Goal: Check status: Check status

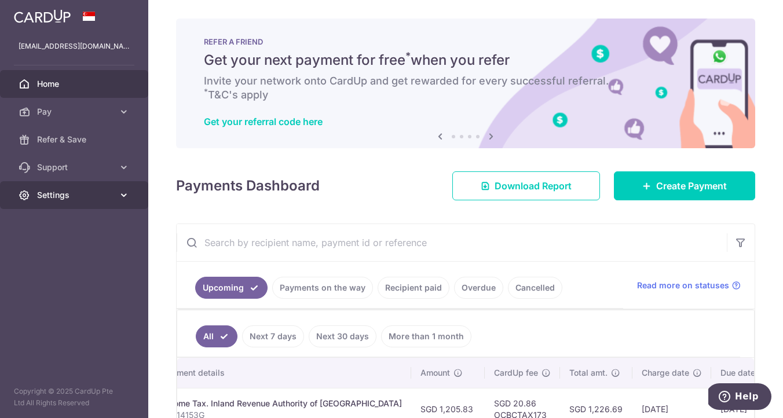
click at [119, 199] on icon at bounding box center [124, 195] width 12 height 12
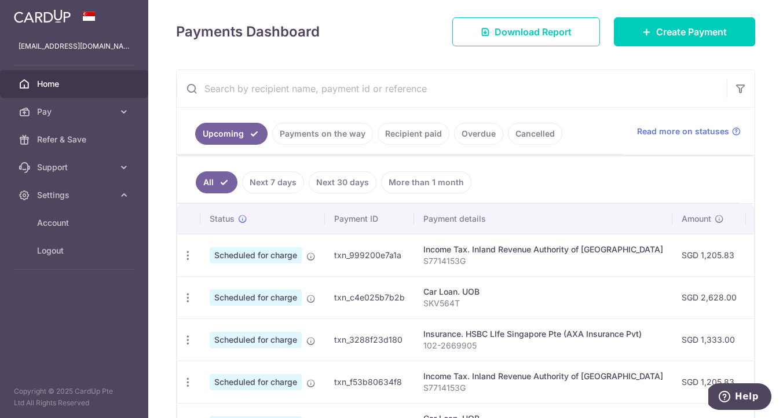
click at [426, 131] on link "Recipient paid" at bounding box center [414, 134] width 72 height 22
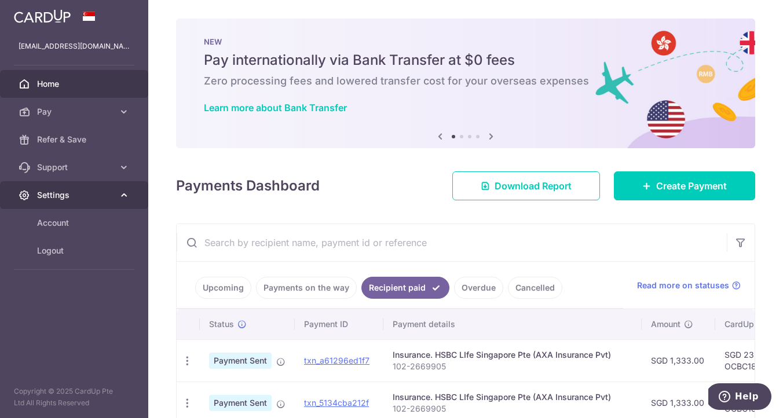
click at [121, 197] on icon at bounding box center [124, 195] width 12 height 12
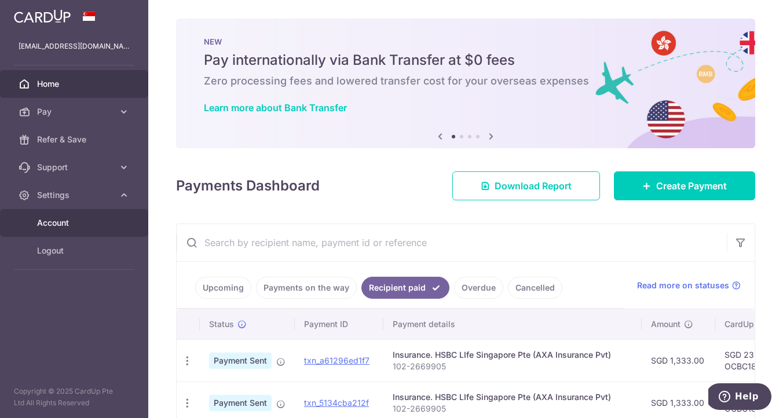
click at [79, 220] on span "Account" at bounding box center [75, 223] width 76 height 12
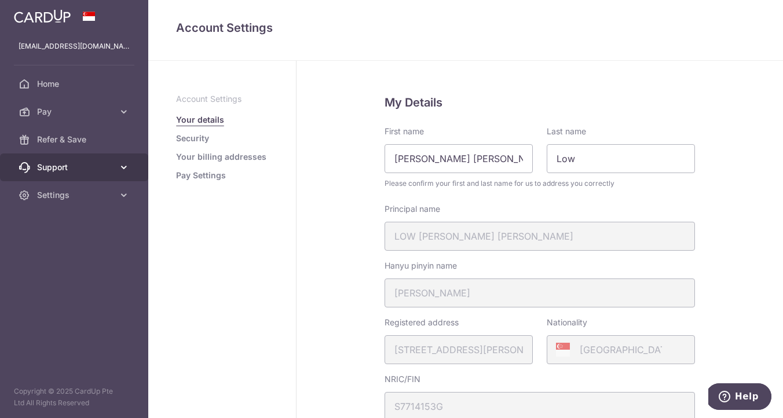
click at [86, 176] on link "Support" at bounding box center [74, 168] width 148 height 28
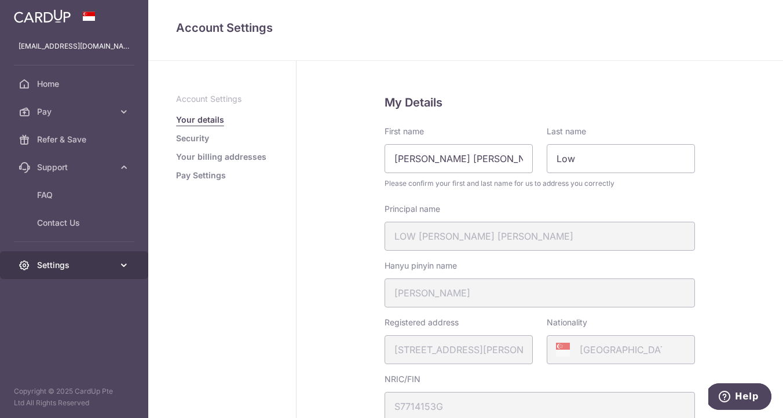
click at [72, 270] on span "Settings" at bounding box center [75, 266] width 76 height 12
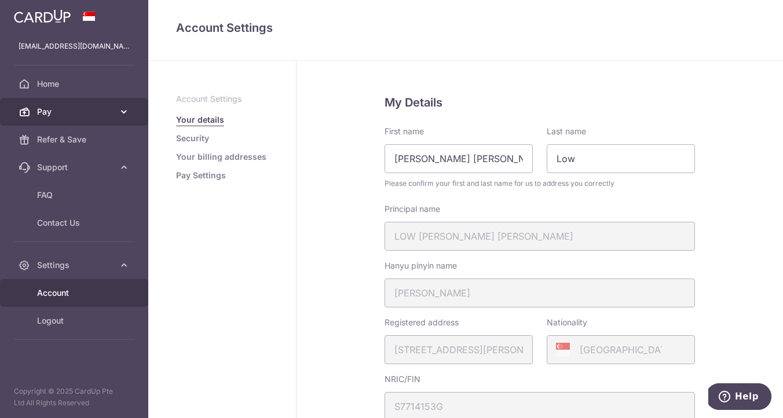
click at [81, 111] on span "Pay" at bounding box center [75, 112] width 76 height 12
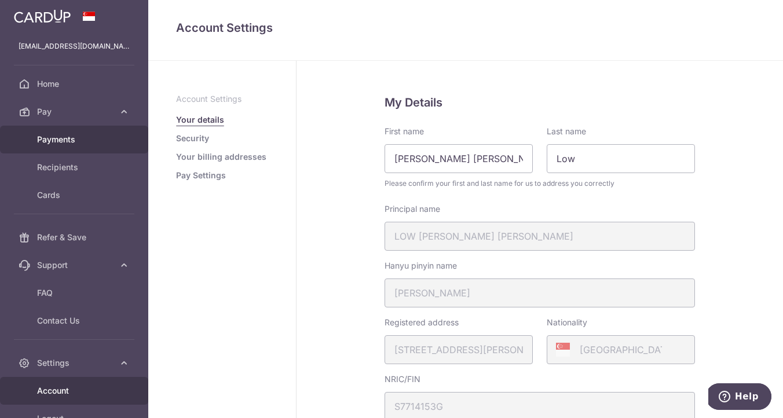
click at [87, 141] on span "Payments" at bounding box center [75, 140] width 76 height 12
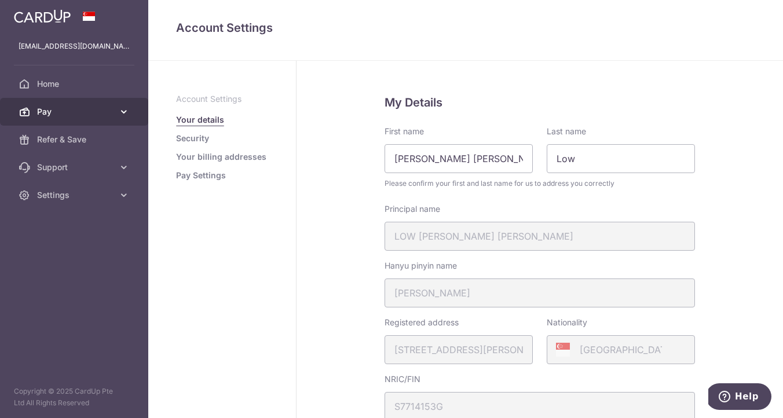
click at [108, 111] on span "Pay" at bounding box center [75, 112] width 76 height 12
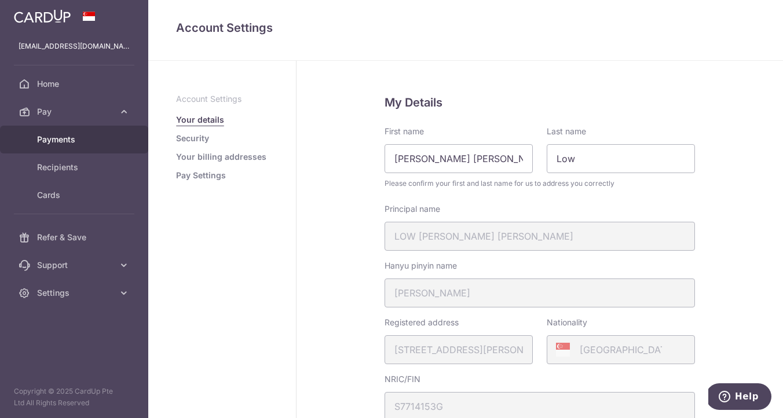
click at [92, 130] on link "Payments" at bounding box center [74, 140] width 148 height 28
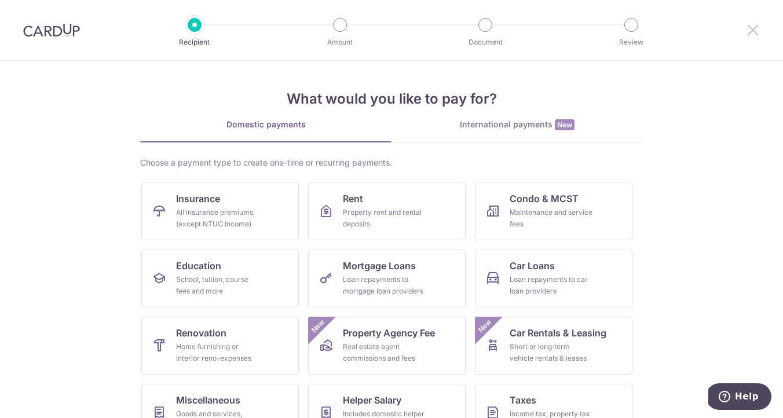
click at [753, 31] on icon at bounding box center [753, 30] width 14 height 14
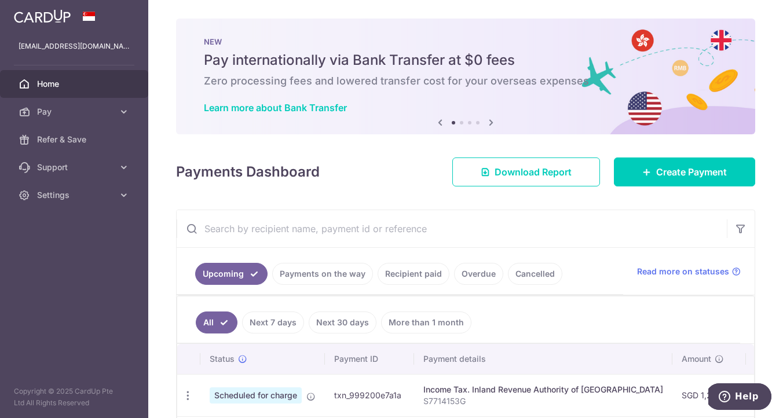
click at [431, 273] on link "Recipient paid" at bounding box center [414, 274] width 72 height 22
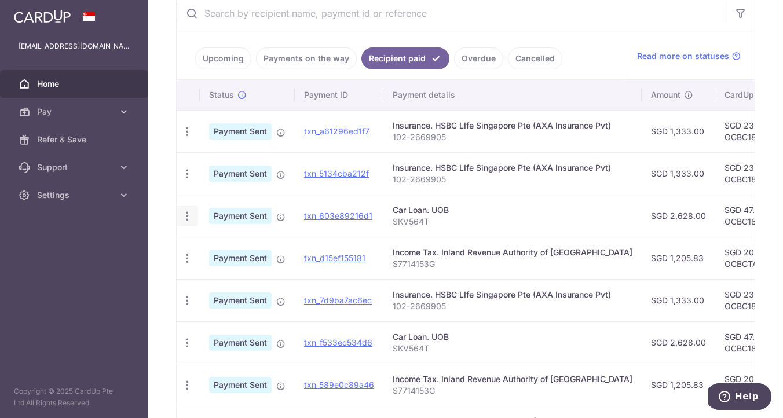
click at [185, 216] on icon "button" at bounding box center [187, 216] width 12 height 12
click at [154, 241] on div "× Pause Schedule Pause all future payments in this series Pause just this one p…" at bounding box center [465, 209] width 635 height 418
click at [187, 174] on icon "button" at bounding box center [187, 174] width 12 height 12
click at [527, 237] on td "Income Tax. Inland Revenue Authority of Singapore S7714153G" at bounding box center [513, 258] width 258 height 42
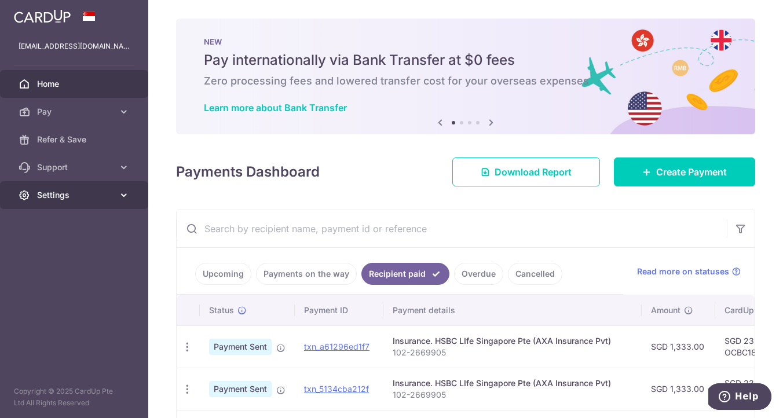
click at [118, 195] on icon at bounding box center [124, 195] width 12 height 12
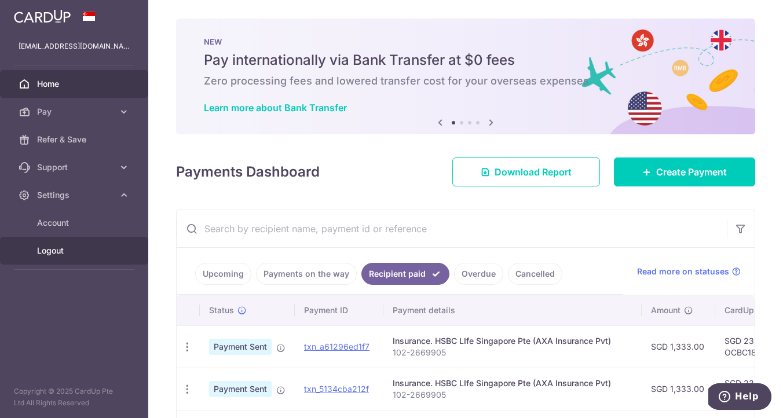
click at [71, 246] on span "Logout" at bounding box center [75, 251] width 76 height 12
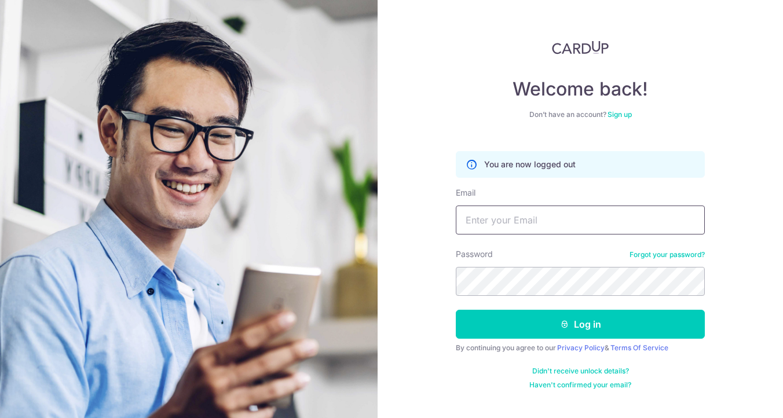
click at [495, 221] on input "Email" at bounding box center [580, 220] width 249 height 29
type input "onestopmum@gmail.com"
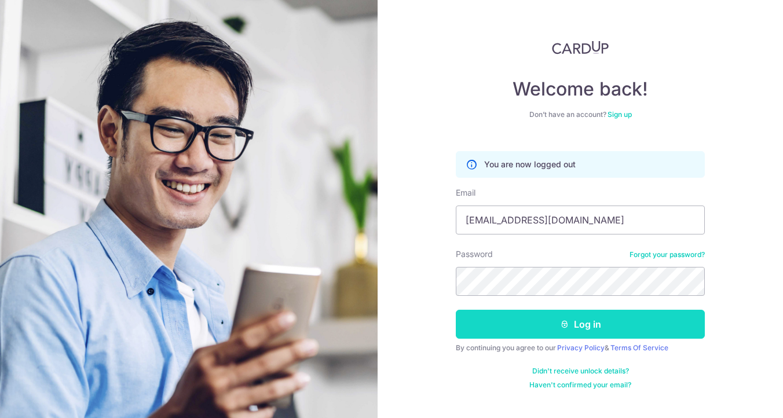
click at [592, 331] on button "Log in" at bounding box center [580, 324] width 249 height 29
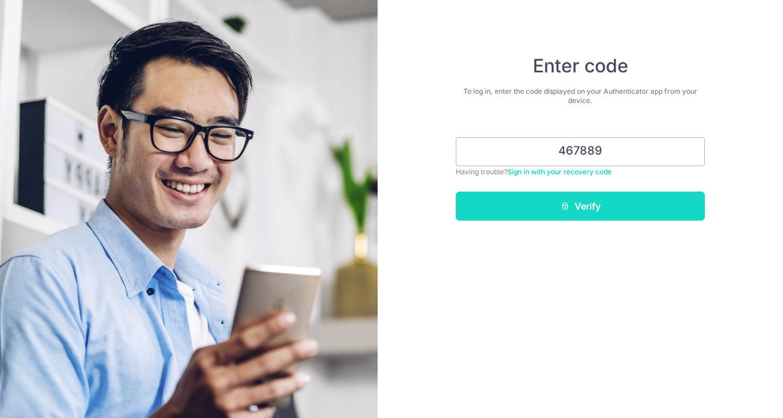
type input "467889"
click at [591, 202] on button "Verify" at bounding box center [580, 206] width 249 height 29
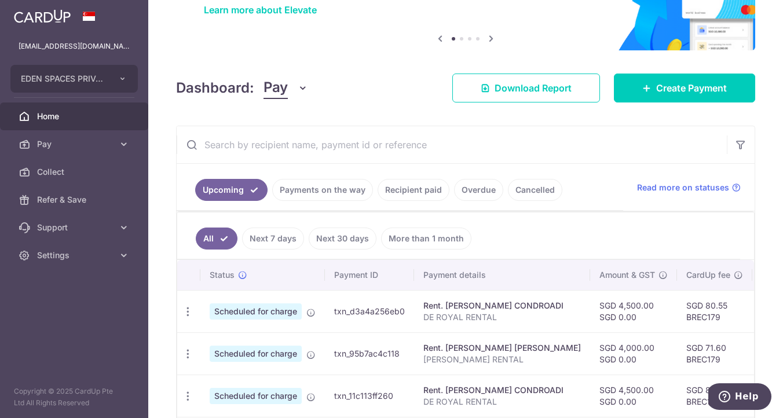
scroll to position [106, 0]
